Goal: Task Accomplishment & Management: Use online tool/utility

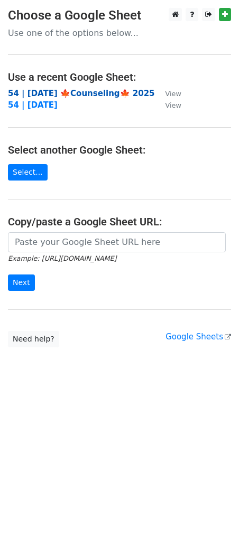
click at [86, 91] on strong "54 | SEP 25 🍁Counseling🍁 2025" at bounding box center [81, 94] width 147 height 10
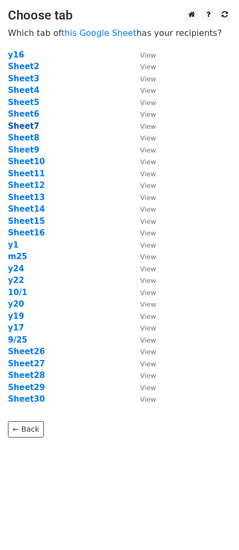
click at [27, 124] on strong "Sheet7" at bounding box center [23, 126] width 31 height 10
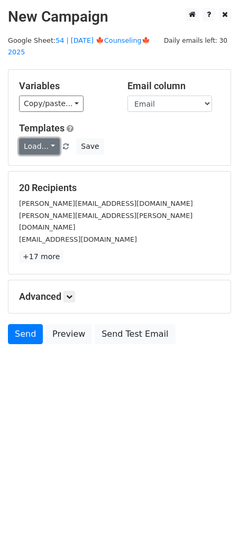
click at [31, 138] on link "Load..." at bounding box center [39, 146] width 41 height 16
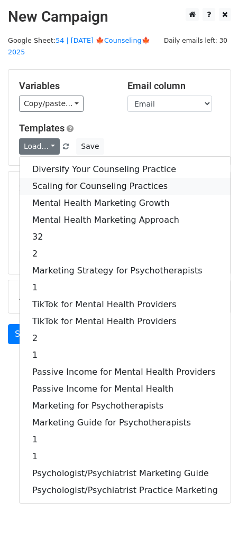
click at [60, 178] on link "Scaling for Counseling Practices" at bounding box center [125, 186] width 211 height 17
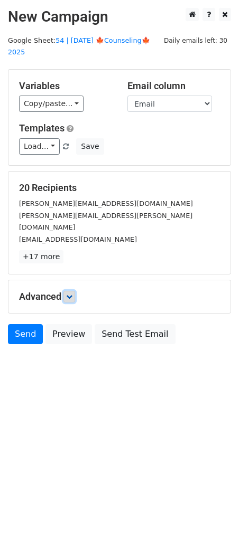
click at [69, 293] on icon at bounding box center [69, 296] width 6 height 6
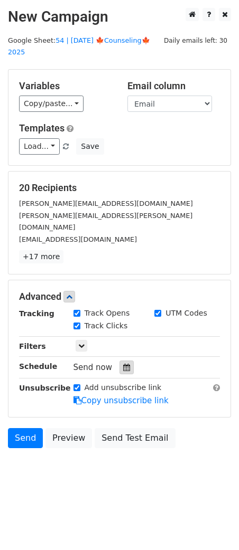
click at [123, 364] on icon at bounding box center [126, 367] width 7 height 7
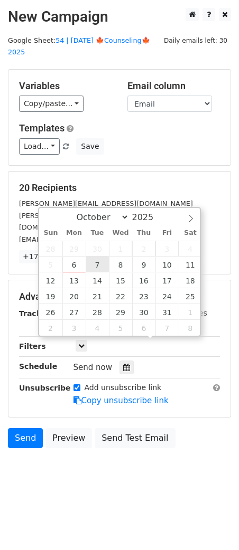
type input "2025-10-07 12:00"
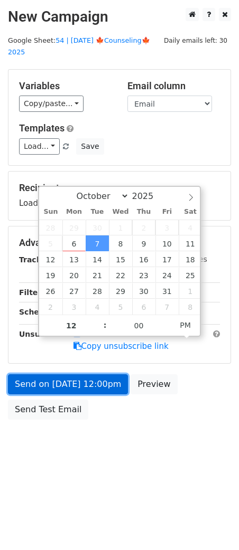
click at [63, 374] on link "Send on Oct 7 at 12:00pm" at bounding box center [68, 384] width 120 height 20
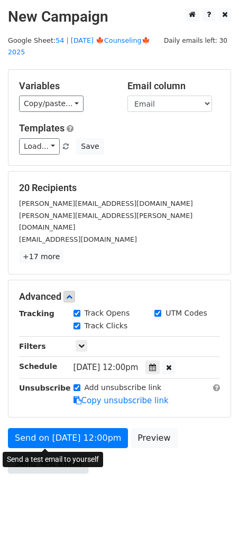
click at [26, 453] on link "Send Test Email" at bounding box center [48, 463] width 80 height 20
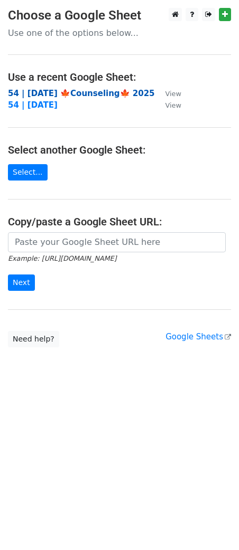
click at [69, 94] on strong "54 | [DATE] 🍁Counseling🍁 2025" at bounding box center [81, 94] width 147 height 10
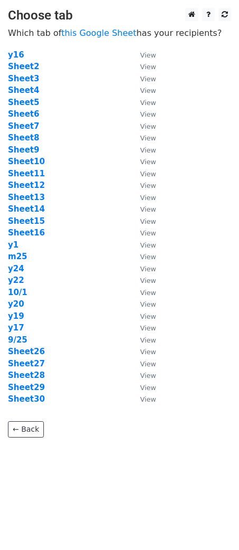
click at [36, 106] on td "Sheet5" at bounding box center [68, 103] width 121 height 12
click at [17, 137] on strong "Sheet8" at bounding box center [23, 138] width 31 height 10
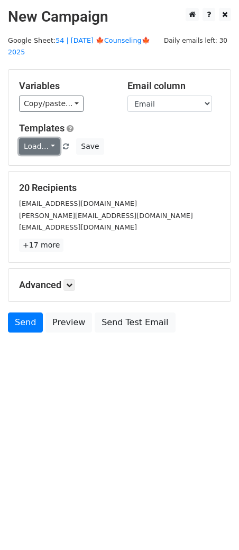
click at [51, 138] on link "Load..." at bounding box center [39, 146] width 41 height 16
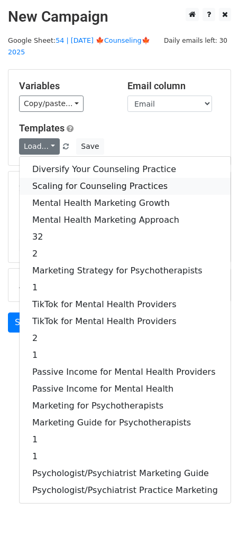
drag, startPoint x: 69, startPoint y: 172, endPoint x: 72, endPoint y: 212, distance: 39.7
click at [69, 178] on link "Scaling for Counseling Practices" at bounding box center [125, 186] width 211 height 17
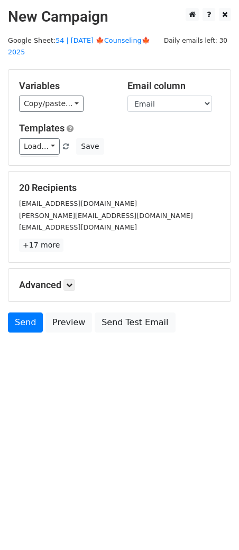
click at [71, 280] on div "Advanced Tracking Track Opens UTM Codes Track Clicks Filters Only include sprea…" at bounding box center [119, 285] width 222 height 33
click at [74, 279] on link at bounding box center [69, 285] width 12 height 12
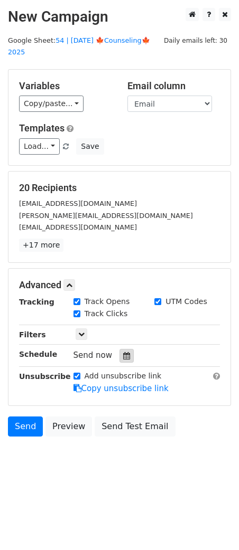
click at [123, 352] on icon at bounding box center [126, 355] width 7 height 7
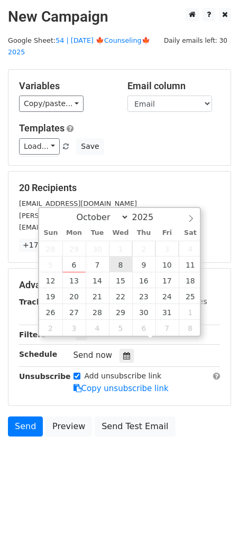
type input "2025-10-08 12:00"
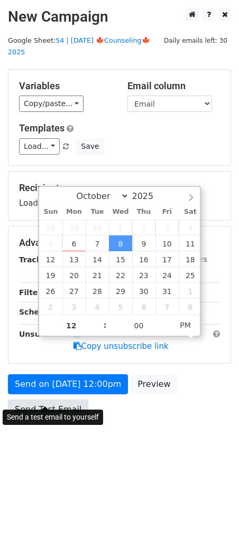
click at [71, 400] on link "Send Test Email" at bounding box center [48, 410] width 80 height 20
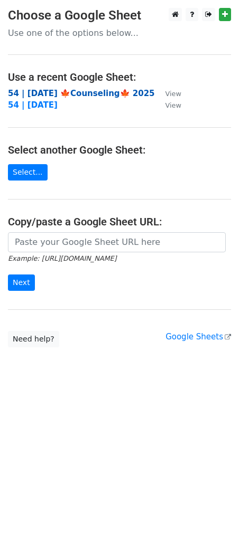
click at [75, 90] on strong "54 | [DATE] 🍁Counseling🍁 2025" at bounding box center [81, 94] width 147 height 10
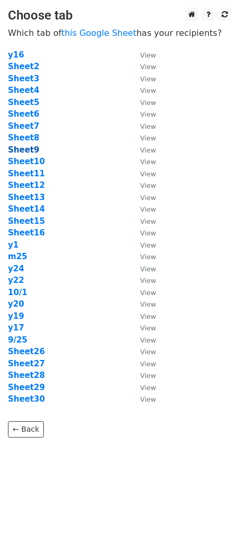
click at [27, 150] on strong "Sheet9" at bounding box center [23, 150] width 31 height 10
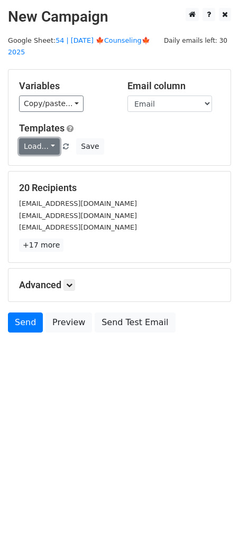
click at [35, 138] on link "Load..." at bounding box center [39, 146] width 41 height 16
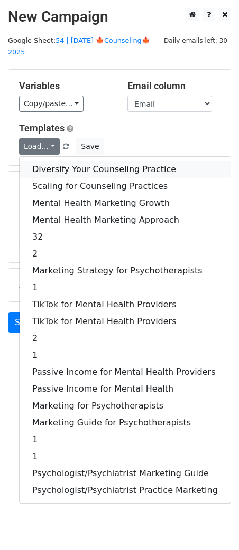
click at [45, 161] on link "Diversify Your Counseling Practice" at bounding box center [125, 169] width 211 height 17
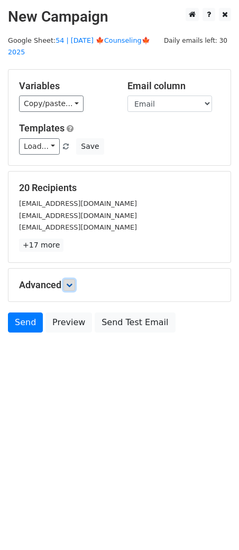
click at [72, 282] on icon at bounding box center [69, 285] width 6 height 6
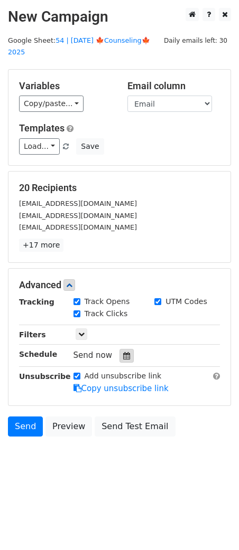
click at [123, 352] on icon at bounding box center [126, 355] width 7 height 7
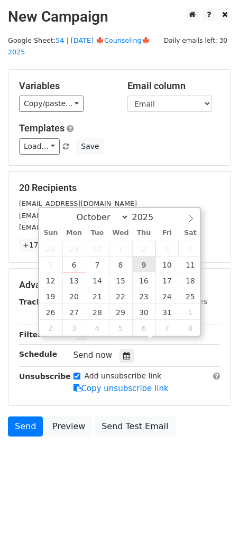
type input "2025-10-09 12:00"
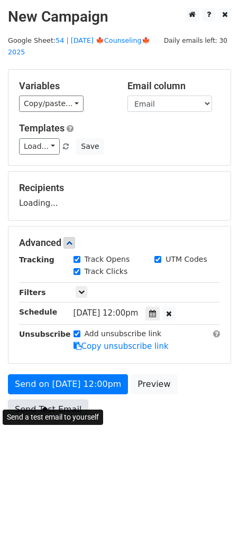
click at [70, 400] on link "Send Test Email" at bounding box center [48, 410] width 80 height 20
